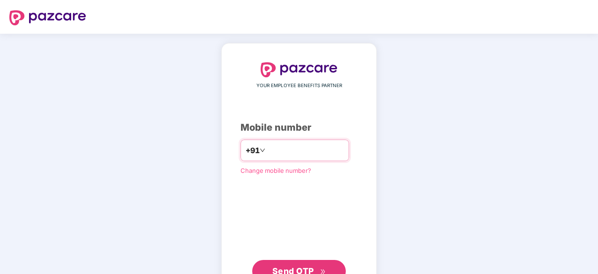
type input "**********"
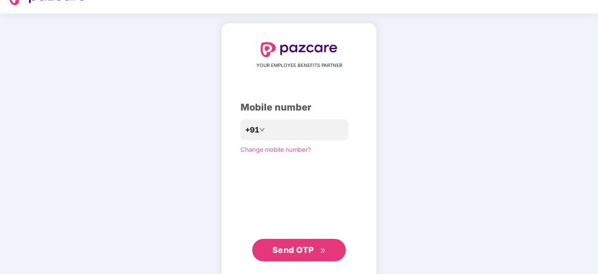
click at [298, 249] on span "Send OTP" at bounding box center [294, 250] width 42 height 10
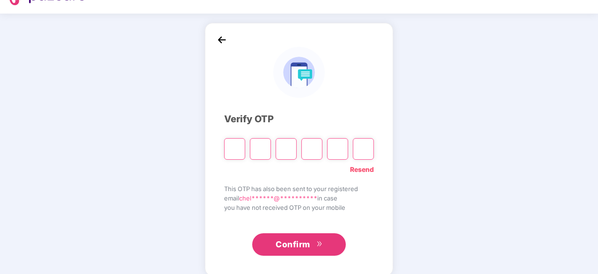
type input "*"
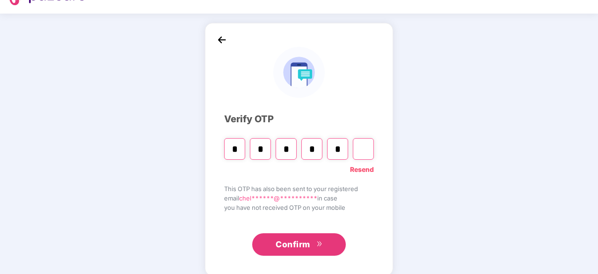
type input "*"
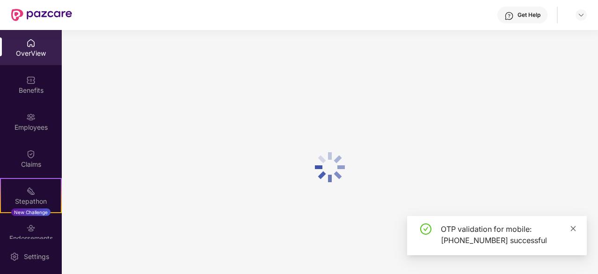
click at [572, 228] on icon "close" at bounding box center [573, 228] width 7 height 7
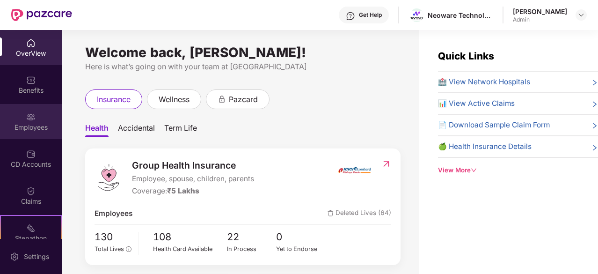
click at [27, 123] on div "Employees" at bounding box center [31, 127] width 62 height 9
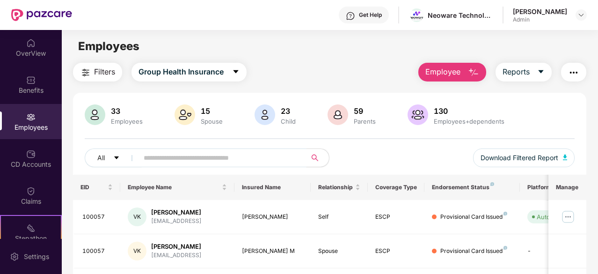
click at [187, 159] on input "text" at bounding box center [219, 158] width 150 height 14
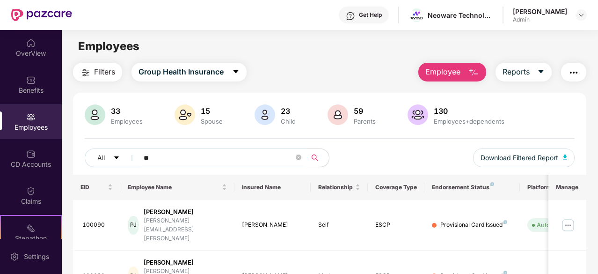
type input "*"
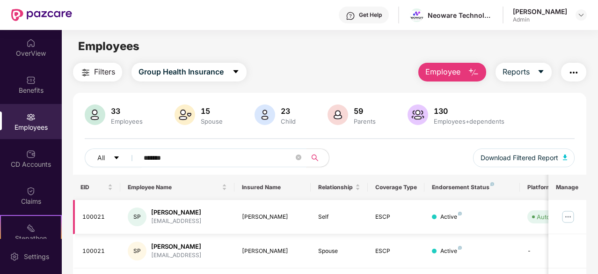
type input "*******"
click at [569, 217] on img at bounding box center [568, 216] width 15 height 15
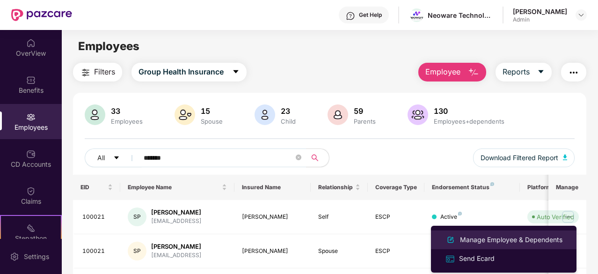
click at [477, 242] on div "Manage Employee & Dependents" at bounding box center [511, 240] width 106 height 10
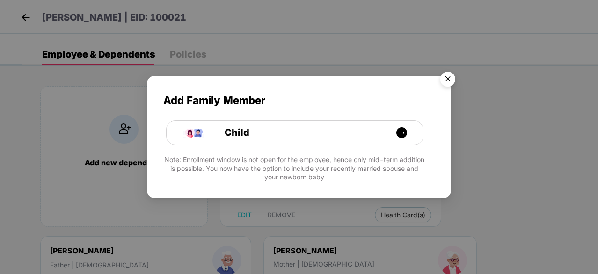
click at [452, 77] on img "Close" at bounding box center [448, 80] width 26 height 26
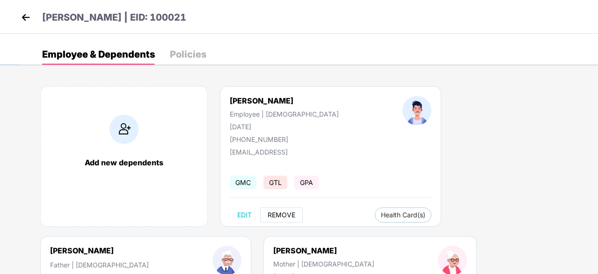
click at [285, 210] on button "REMOVE" at bounding box center [281, 214] width 43 height 15
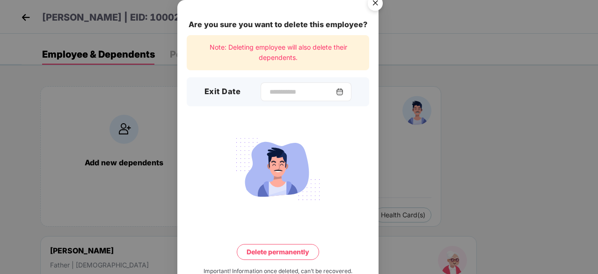
click at [344, 92] on img at bounding box center [339, 91] width 7 height 7
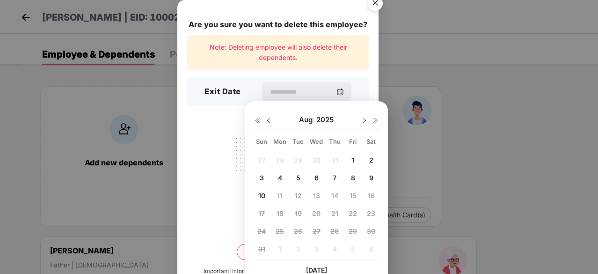
click at [269, 121] on img at bounding box center [268, 120] width 7 height 7
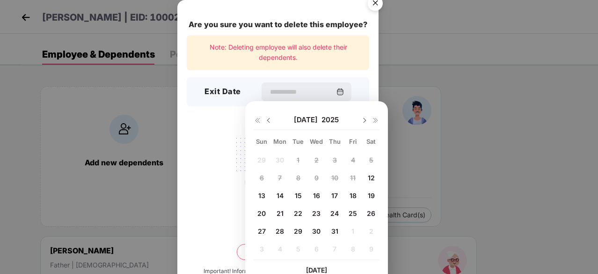
click at [353, 177] on div "29 30 1 2 3 4 5 6 7 8 9 10 11 12 13 14 15 16 17 18 19 20 21 22 23 24 25 26 27 2…" at bounding box center [317, 206] width 126 height 107
click at [365, 120] on img at bounding box center [364, 120] width 7 height 7
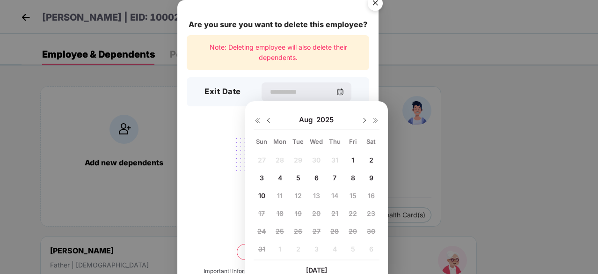
click at [269, 120] on img at bounding box center [268, 120] width 7 height 7
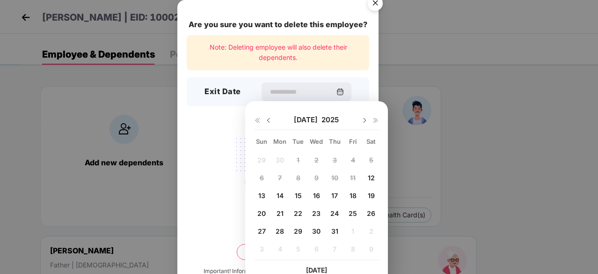
click at [370, 177] on span "12" at bounding box center [371, 178] width 7 height 8
type input "**********"
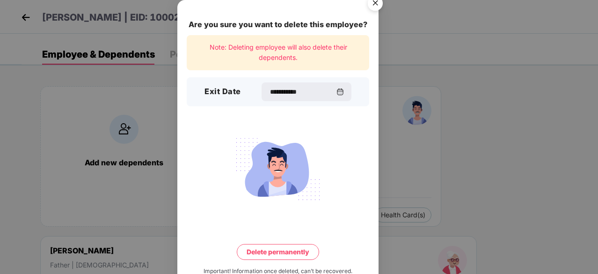
scroll to position [24, 0]
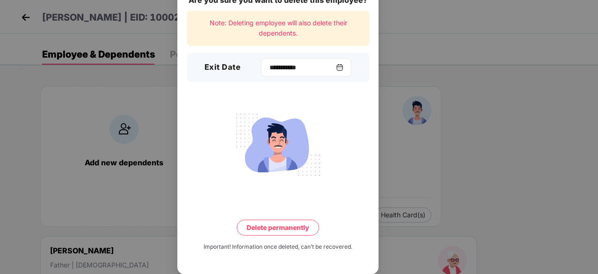
click at [344, 68] on img at bounding box center [339, 67] width 7 height 7
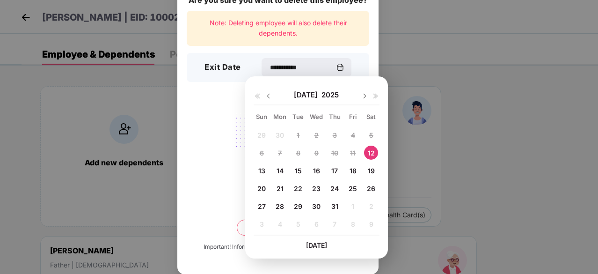
click at [268, 95] on img at bounding box center [268, 95] width 7 height 7
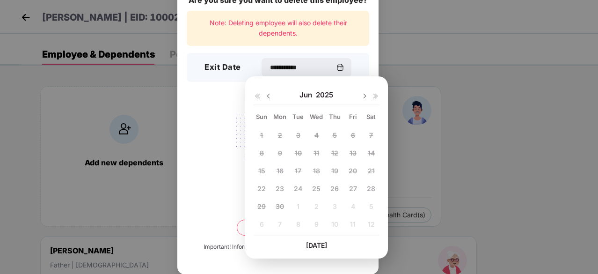
click at [364, 96] on img at bounding box center [364, 95] width 7 height 7
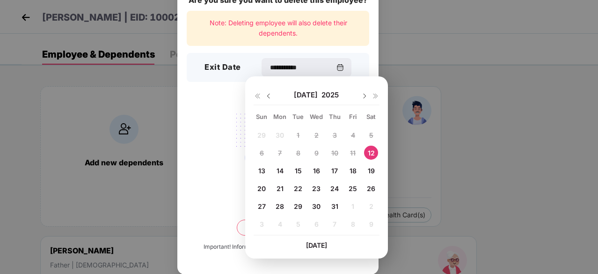
click at [364, 92] on img at bounding box center [364, 95] width 7 height 7
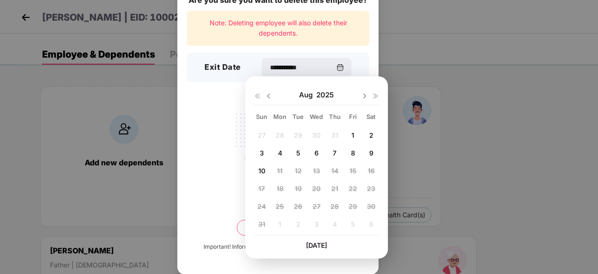
click at [266, 96] on img at bounding box center [268, 95] width 7 height 7
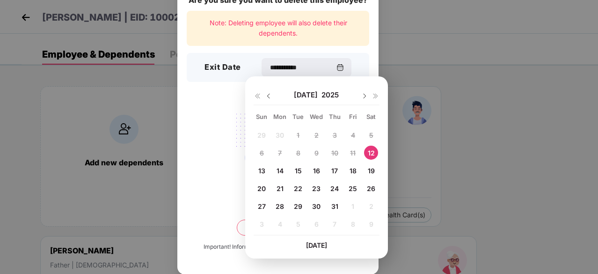
click at [370, 155] on span "12" at bounding box center [371, 153] width 7 height 8
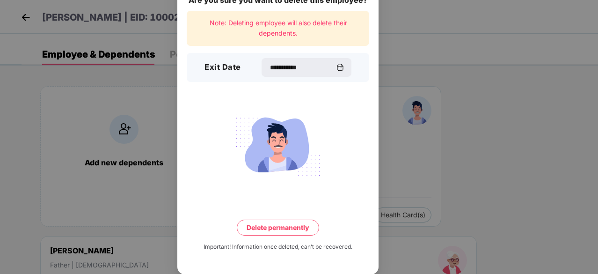
click at [274, 232] on button "Delete permanently" at bounding box center [278, 228] width 82 height 16
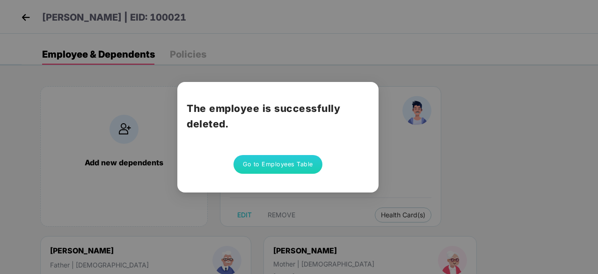
click at [271, 168] on button "Go to Employees Table" at bounding box center [278, 164] width 89 height 19
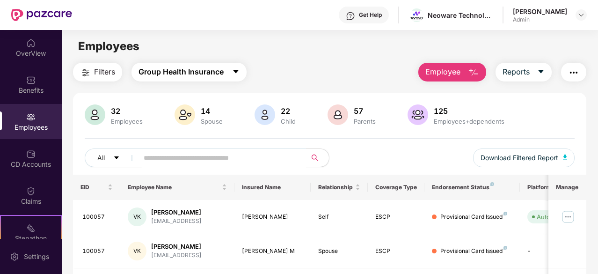
click at [207, 74] on span "Group Health Insurance" at bounding box center [181, 72] width 85 height 12
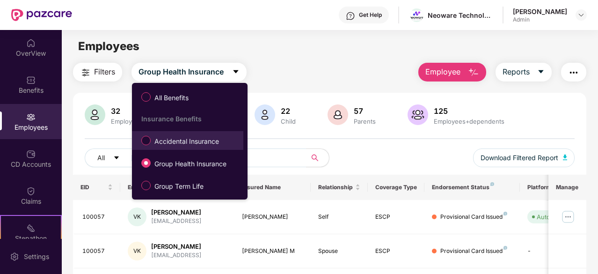
click at [192, 141] on span "Accidental Insurance" at bounding box center [187, 141] width 72 height 10
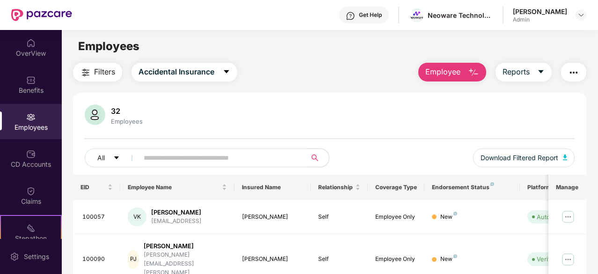
click at [182, 157] on input "text" at bounding box center [219, 158] width 150 height 14
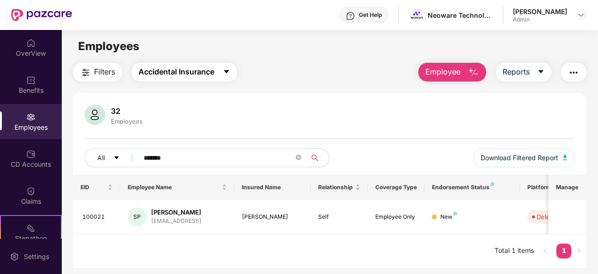
type input "*******"
click at [228, 73] on icon "caret-down" at bounding box center [226, 71] width 5 height 3
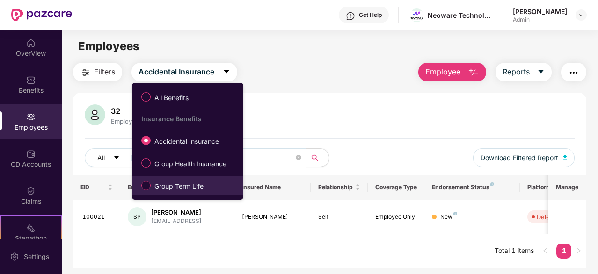
click at [193, 187] on span "Group Term Life" at bounding box center [179, 186] width 57 height 10
